Goal: Transaction & Acquisition: Purchase product/service

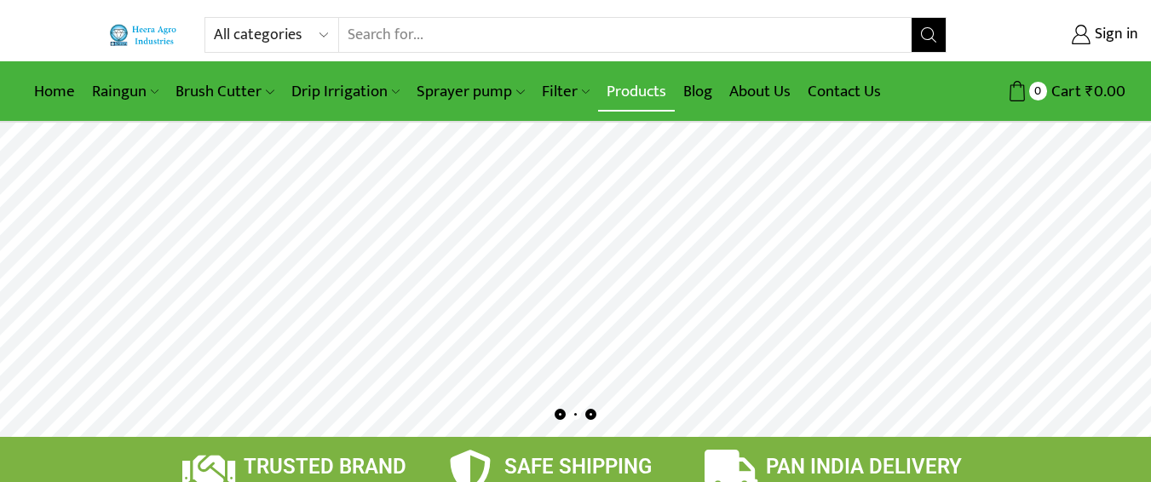
click at [626, 91] on link "Products" at bounding box center [636, 92] width 77 height 40
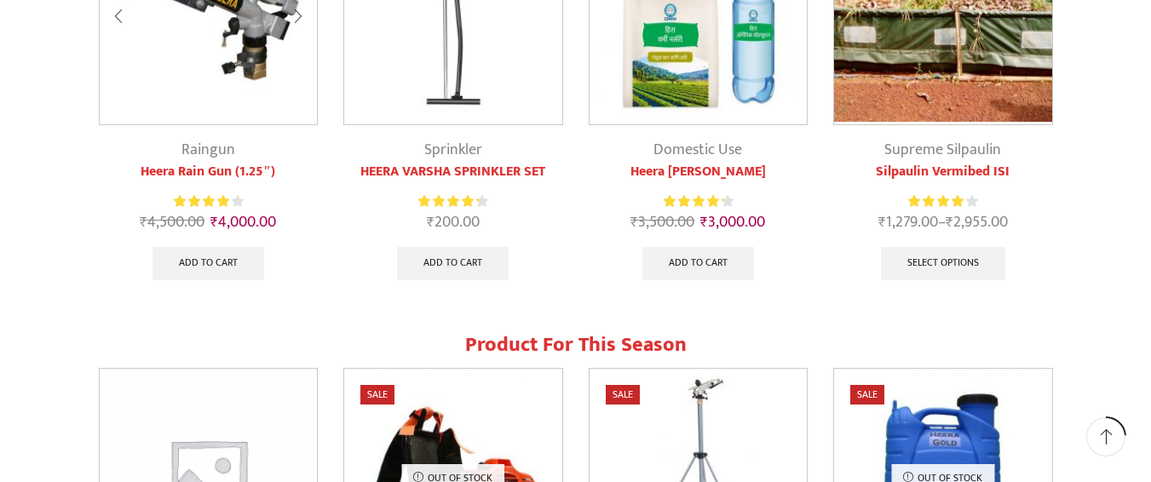
scroll to position [1107, 0]
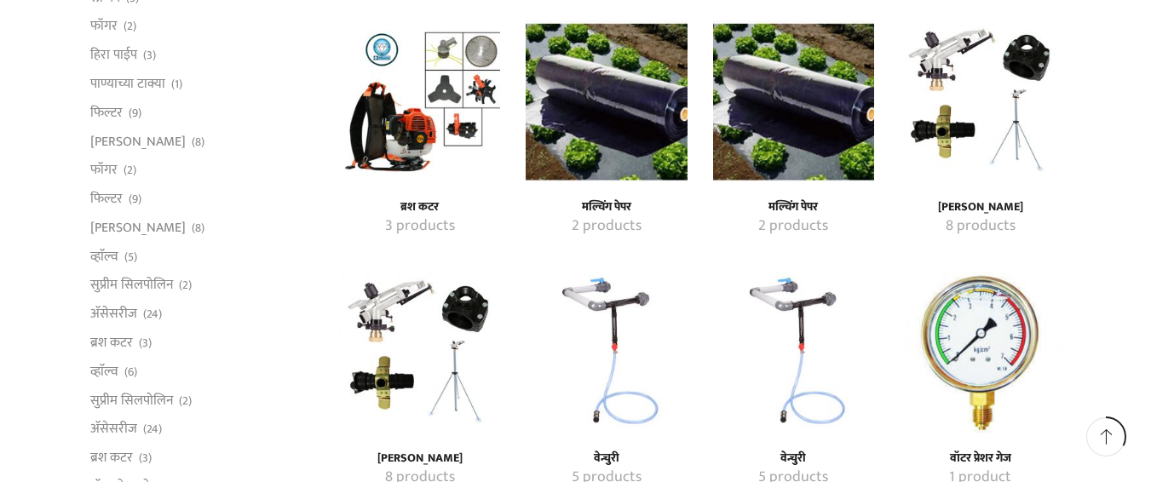
scroll to position [1468, 0]
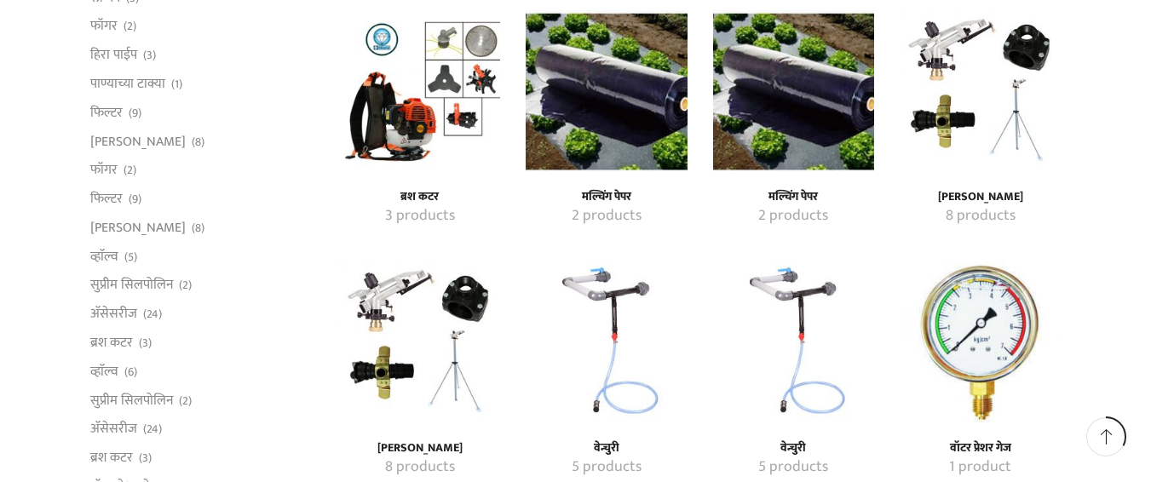
drag, startPoint x: 1158, startPoint y: 96, endPoint x: 1163, endPoint y: 193, distance: 96.4
click at [615, 92] on img "Visit product category मल्चिंग पेपर" at bounding box center [606, 90] width 161 height 161
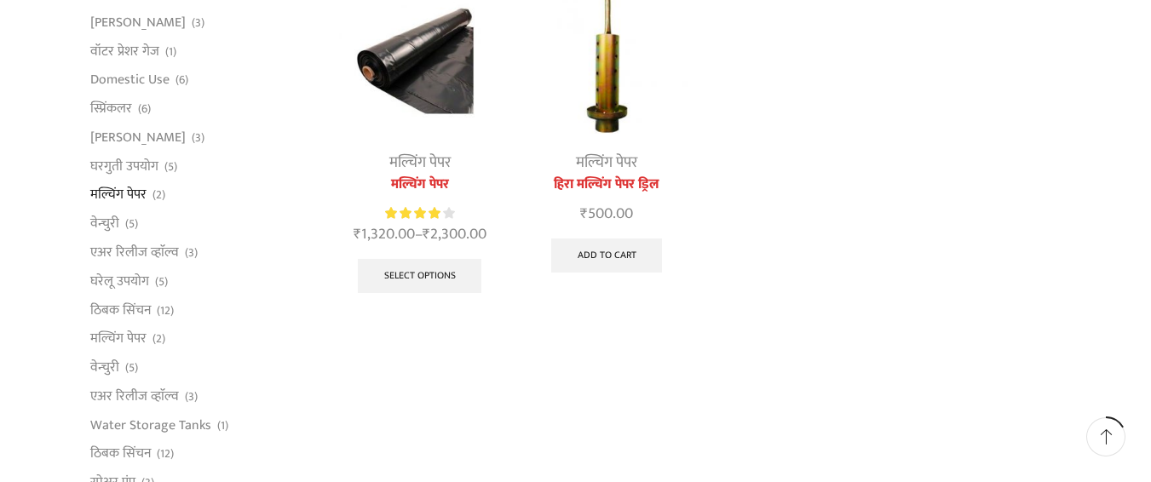
scroll to position [256, 0]
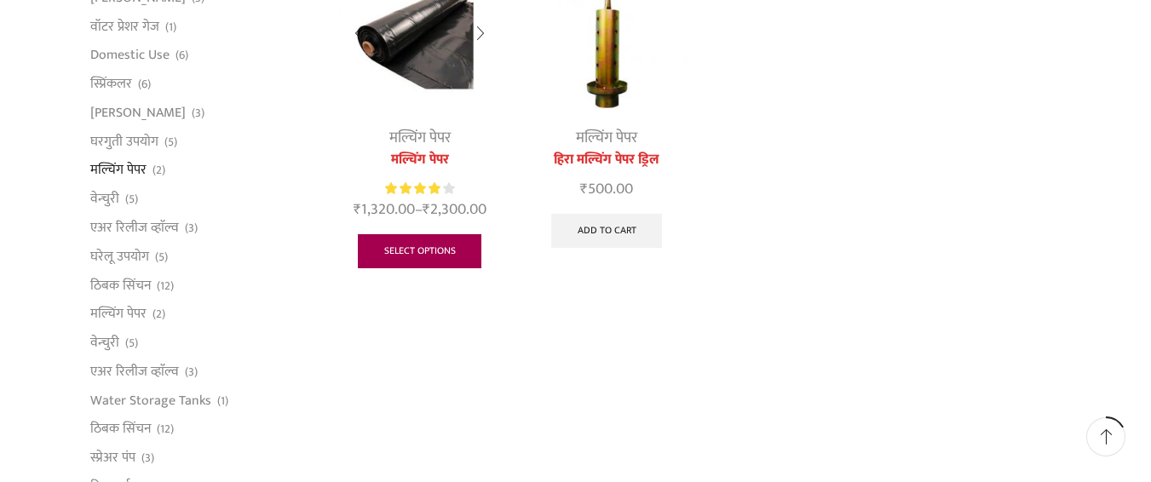
click at [432, 254] on link "Select options" at bounding box center [420, 251] width 124 height 34
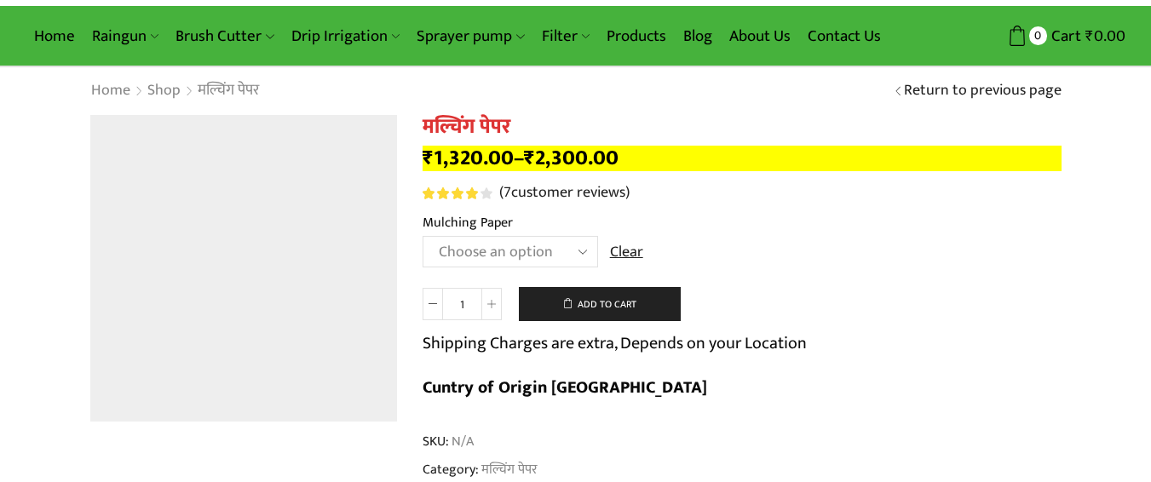
scroll to position [170, 0]
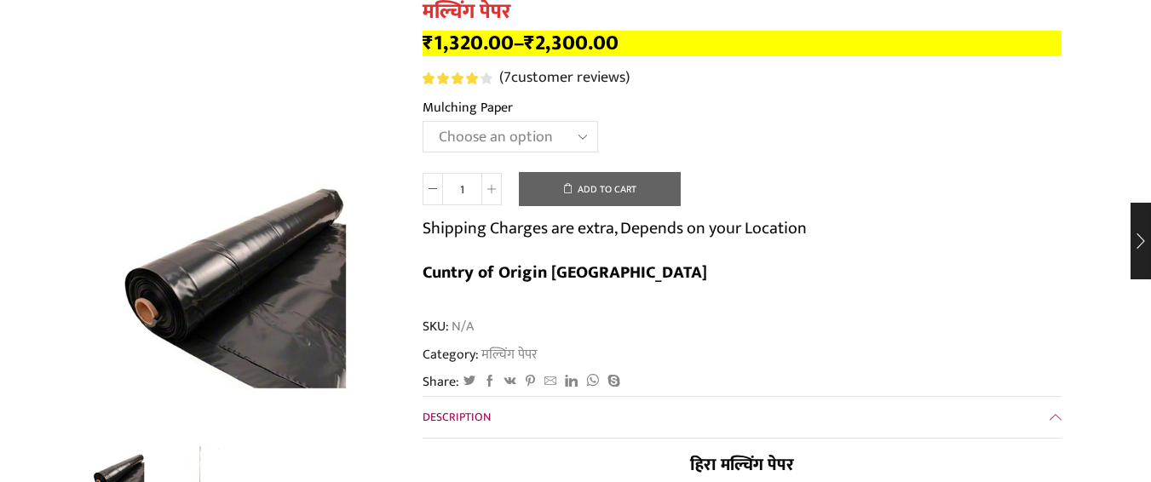
click at [583, 135] on select "Choose an option 1000 X 20 X 400 1000 X 25 X 400 1000 X 30 X 400 1200 X 20 X 40…" at bounding box center [509, 137] width 175 height 32
click at [422, 121] on select "Choose an option 1000 X 20 X 400 1000 X 25 X 400 1000 X 30 X 400 1200 X 20 X 40…" at bounding box center [509, 137] width 175 height 32
select select "1200-x-30-x-400-hi"
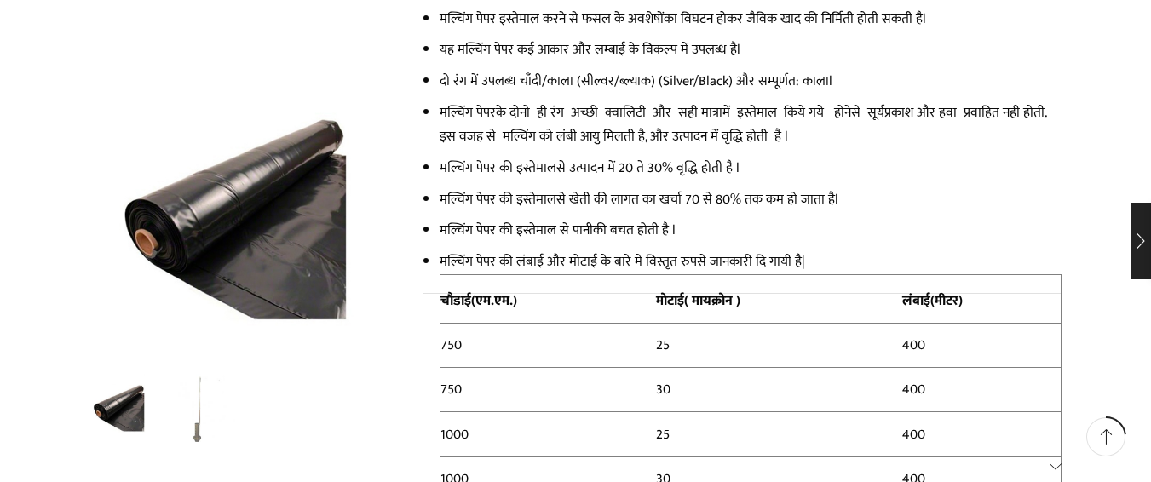
scroll to position [1193, 0]
